Goal: Transaction & Acquisition: Purchase product/service

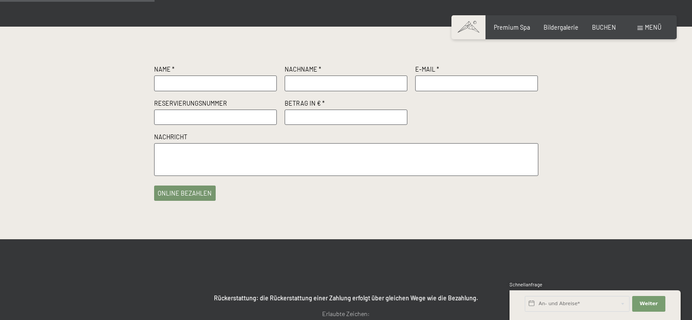
click at [191, 91] on input "text" at bounding box center [215, 83] width 123 height 16
type input "S"
type input "[PERSON_NAME]"
click at [306, 91] on input "text" at bounding box center [345, 83] width 123 height 16
type input "Spang"
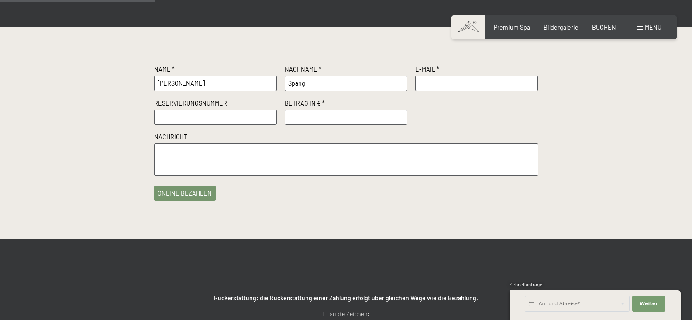
click at [437, 91] on input "text" at bounding box center [476, 83] width 123 height 16
type input "[PERSON_NAME][EMAIL_ADDRESS][DOMAIN_NAME]"
click at [629, 107] on div "Name * [PERSON_NAME] Nachname * Spang E-Mail * [PERSON_NAME][EMAIL_ADDRESS][DOM…" at bounding box center [346, 133] width 692 height 212
click at [299, 125] on input "number" at bounding box center [345, 118] width 123 height 16
type input "1000"
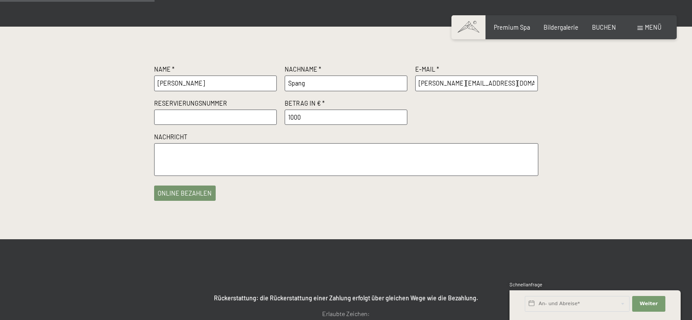
drag, startPoint x: 162, startPoint y: 134, endPoint x: 161, endPoint y: 138, distance: 4.4
click at [162, 125] on input "text" at bounding box center [215, 118] width 123 height 16
type input "R18913"
click at [171, 172] on textarea at bounding box center [346, 159] width 384 height 33
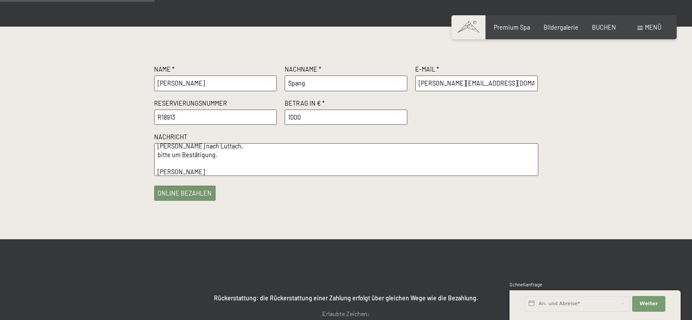
click at [196, 176] on textarea "[PERSON_NAME] nach Luttach, bitte um Bestätigung. [PERSON_NAME]" at bounding box center [346, 159] width 384 height 33
type textarea "[PERSON_NAME] nach Luttach, bitte um Bestätigung. Gruß [PERSON_NAME]"
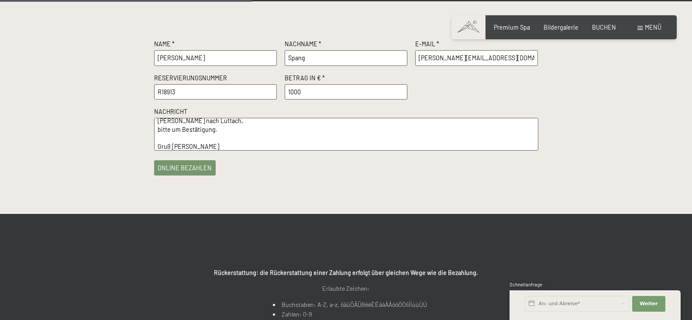
scroll to position [165, 0]
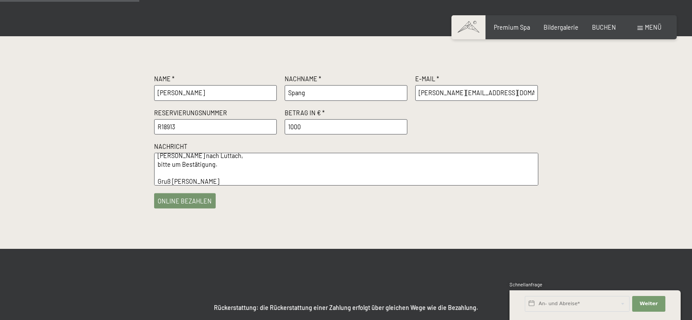
click at [191, 209] on button "online bezahlen" at bounding box center [185, 200] width 62 height 15
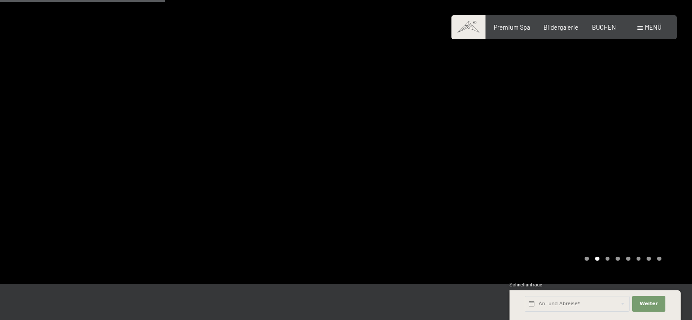
scroll to position [175, 0]
